Goal: Transaction & Acquisition: Obtain resource

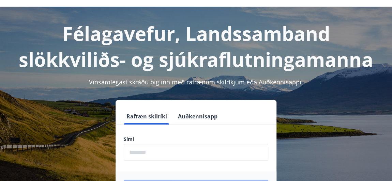
scroll to position [43, 0]
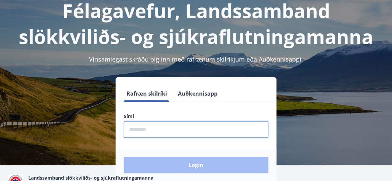
click at [130, 126] on input "phone" at bounding box center [196, 129] width 145 height 17
type input "********"
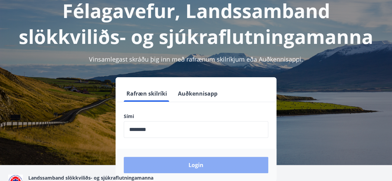
click at [162, 172] on button "Login" at bounding box center [196, 165] width 145 height 16
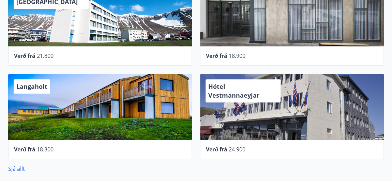
scroll to position [306, 0]
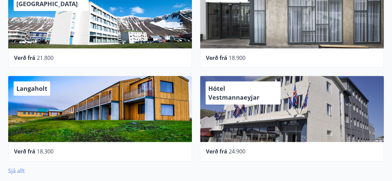
click at [15, 170] on link "Sjá allt" at bounding box center [16, 171] width 17 height 8
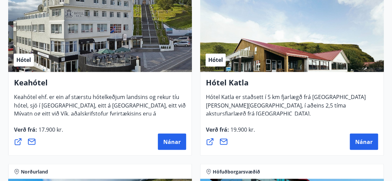
scroll to position [539, 0]
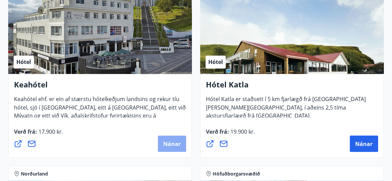
click at [164, 146] on span "Nánar" at bounding box center [171, 144] width 17 height 8
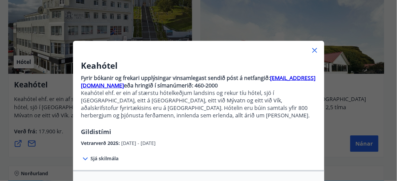
click at [314, 50] on icon at bounding box center [314, 50] width 8 height 8
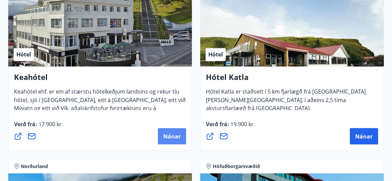
scroll to position [534, 0]
